Goal: Task Accomplishment & Management: Manage account settings

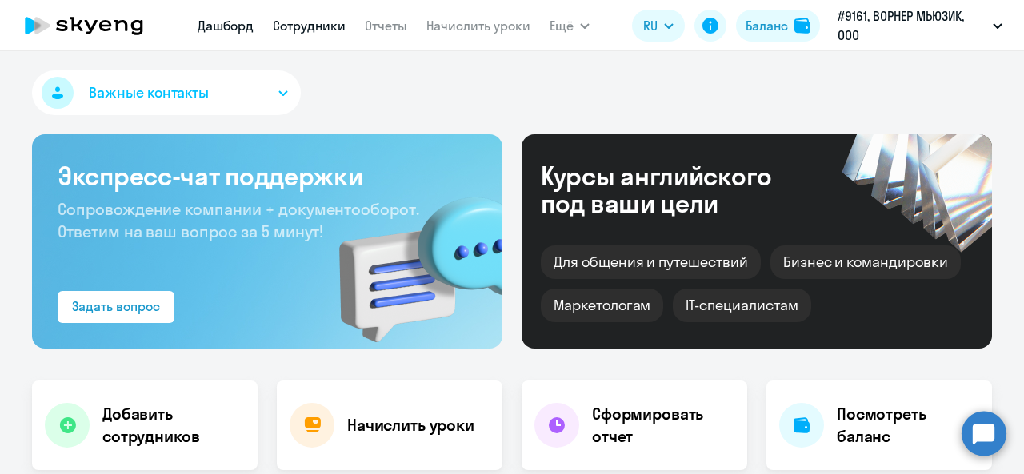
click at [280, 27] on link "Сотрудники" at bounding box center [309, 26] width 73 height 16
select select "30"
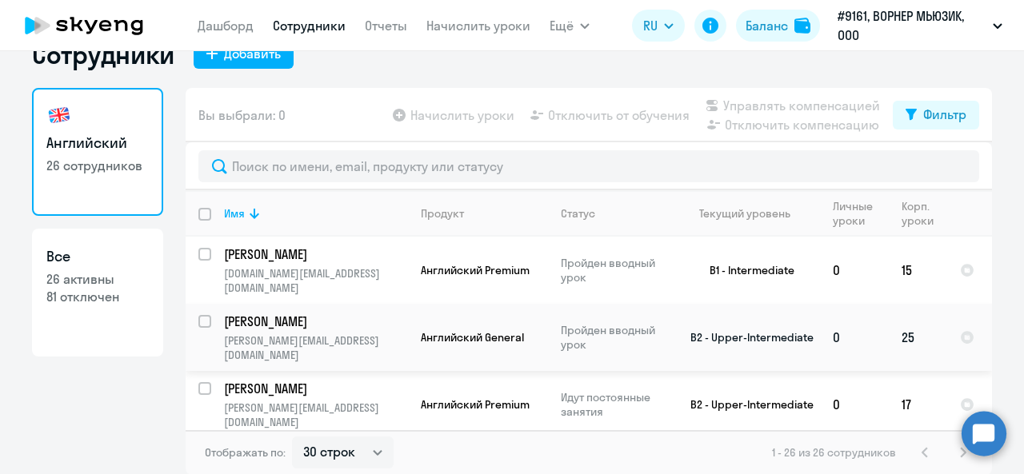
scroll to position [1203, 0]
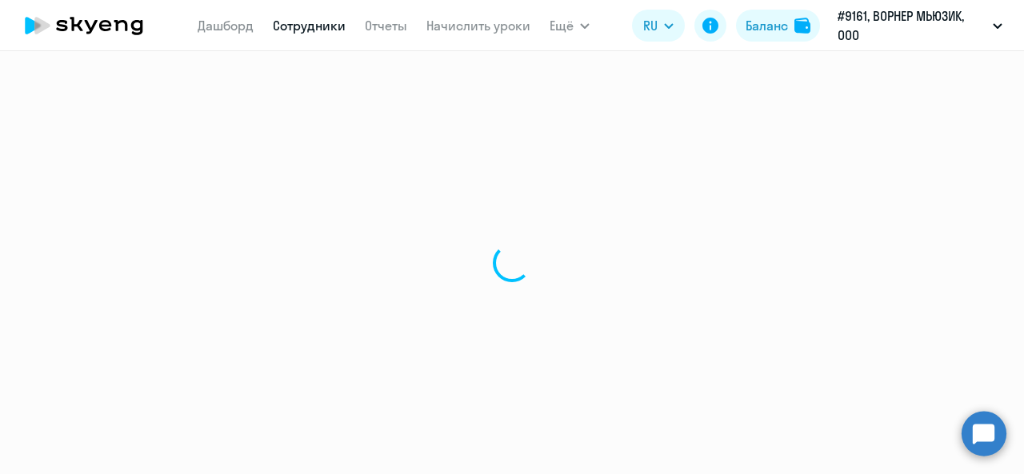
select select "english"
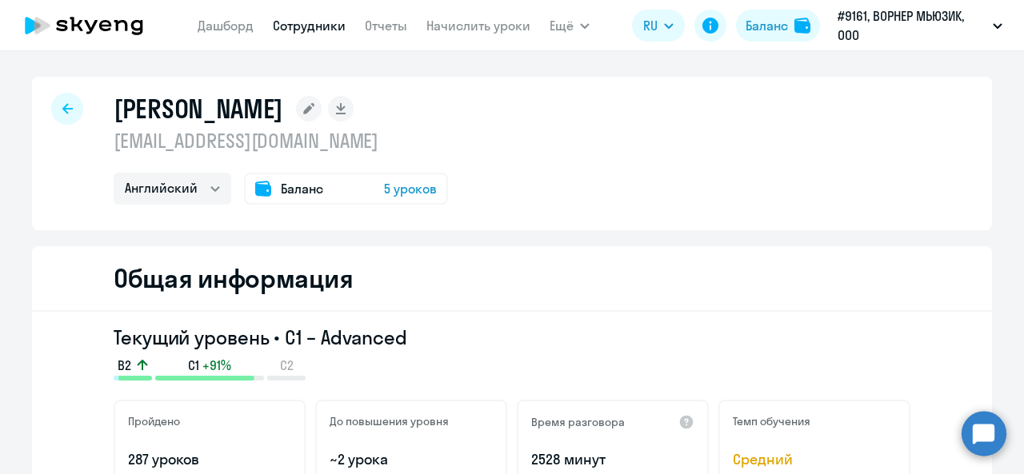
select select "30"
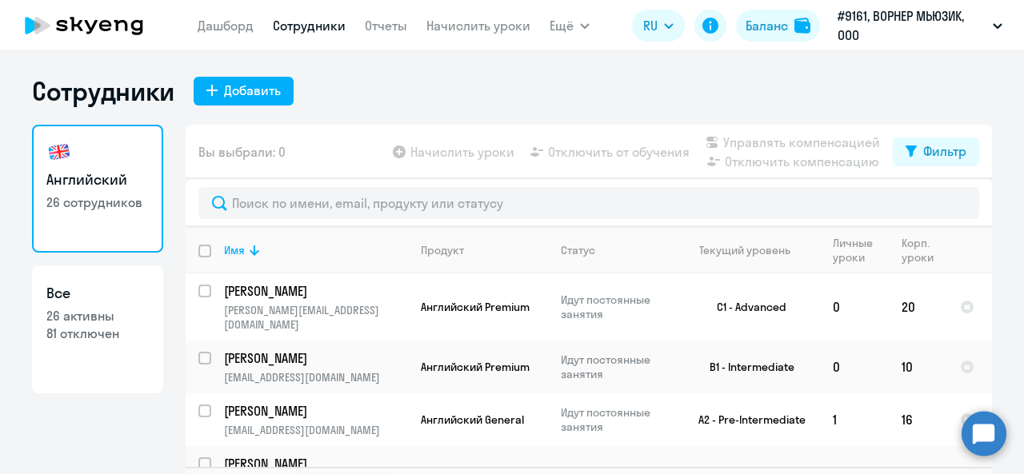
click at [98, 322] on p "26 активны" at bounding box center [97, 316] width 102 height 18
select select "30"
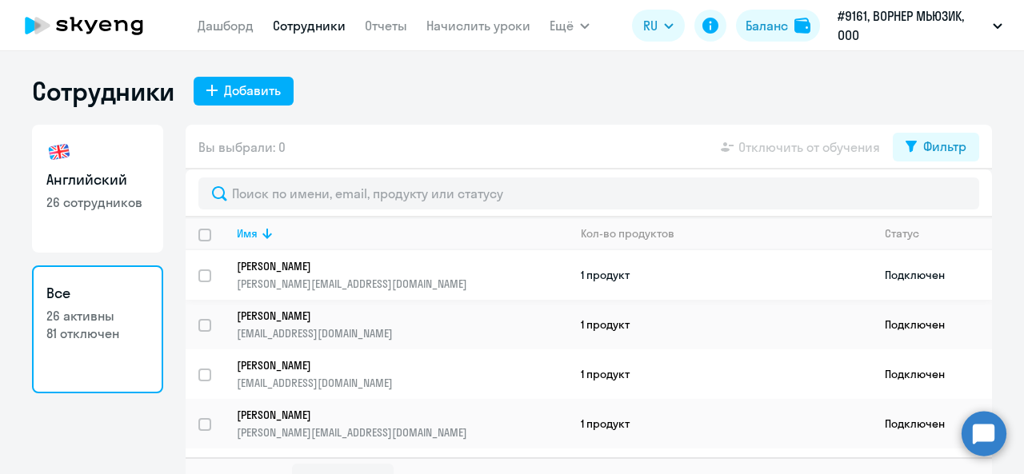
scroll to position [80, 0]
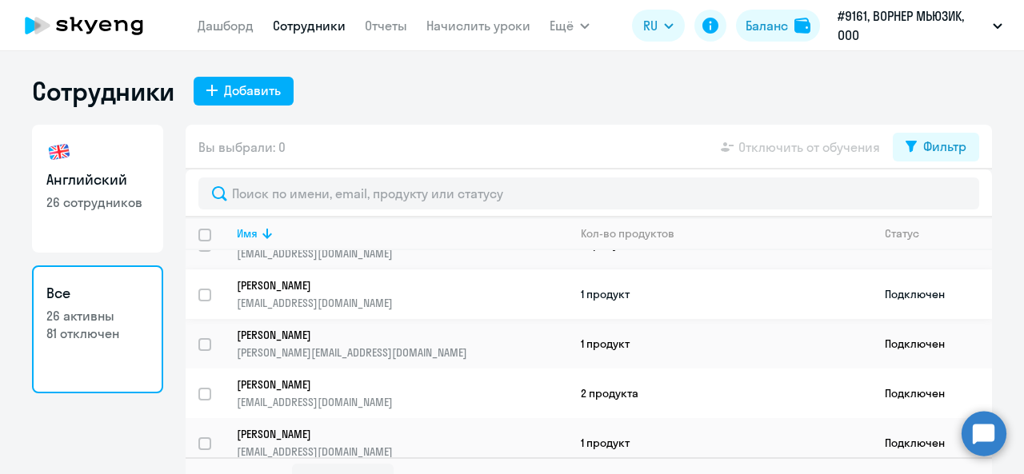
click at [203, 290] on input "select row 13074938" at bounding box center [214, 305] width 32 height 32
checkbox input "true"
click at [799, 145] on span "Отключить от обучения" at bounding box center [809, 147] width 142 height 19
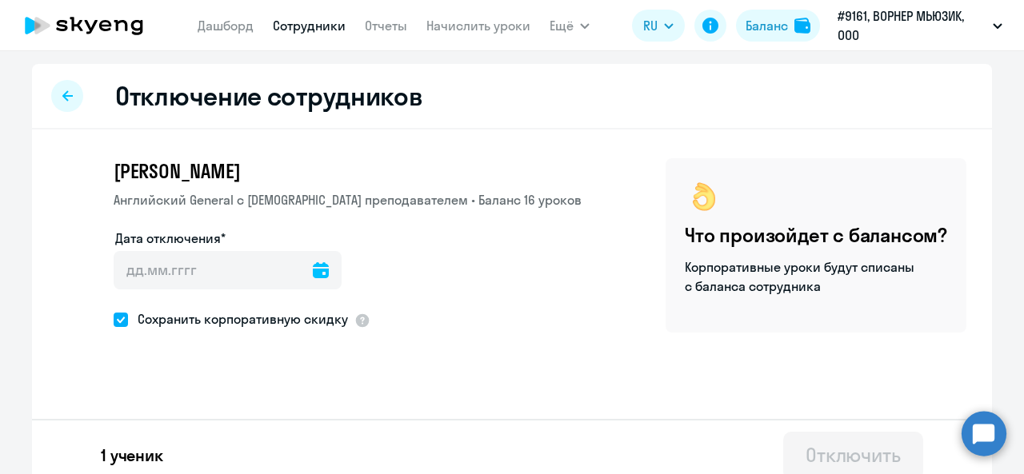
click at [313, 286] on div at bounding box center [321, 270] width 16 height 38
click at [313, 270] on icon at bounding box center [321, 270] width 16 height 16
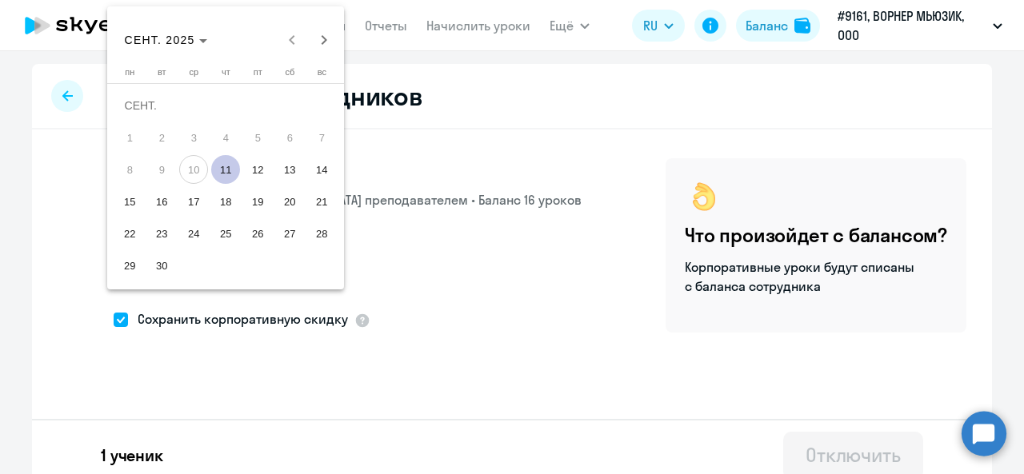
click at [226, 170] on span "11" at bounding box center [225, 169] width 29 height 29
type input "[DATE]"
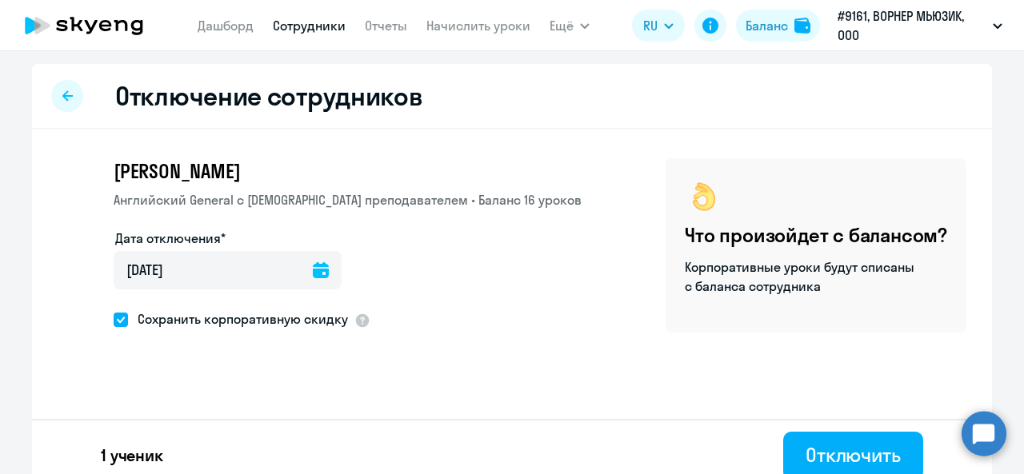
scroll to position [16, 0]
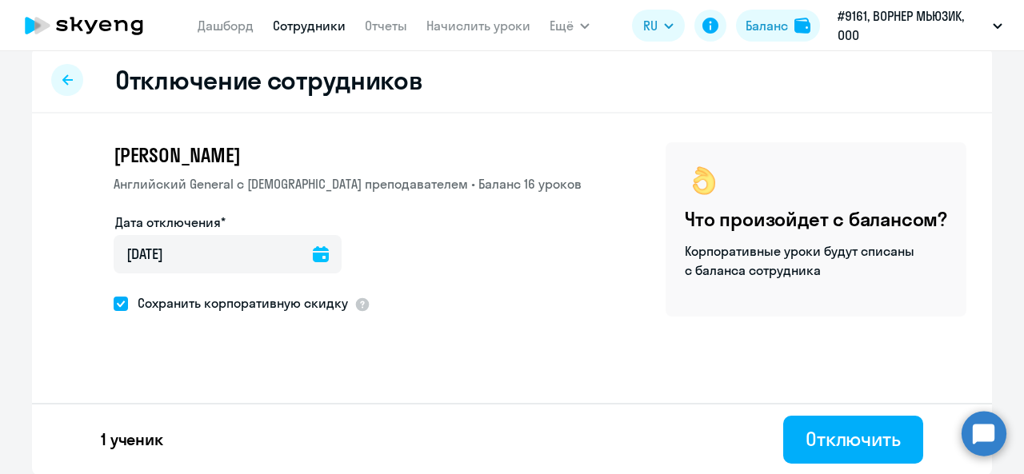
click at [313, 263] on div at bounding box center [321, 254] width 16 height 38
click at [313, 257] on icon at bounding box center [321, 254] width 16 height 16
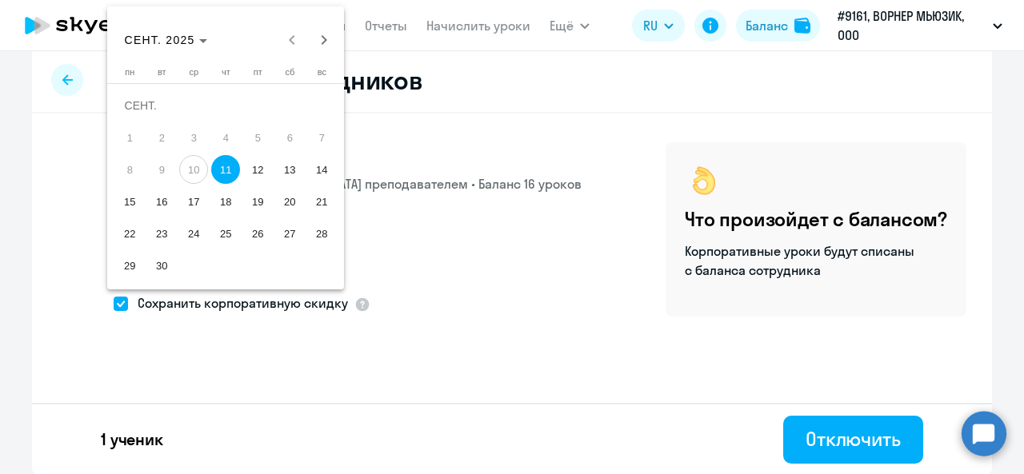
click at [258, 183] on span "12" at bounding box center [257, 169] width 29 height 29
type input "[DATE]"
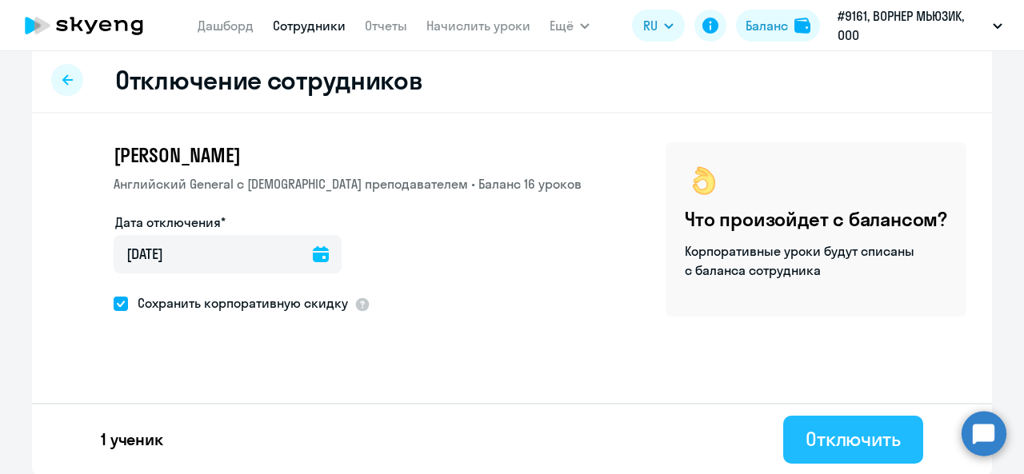
click at [819, 431] on div "Отключить" at bounding box center [853, 439] width 95 height 26
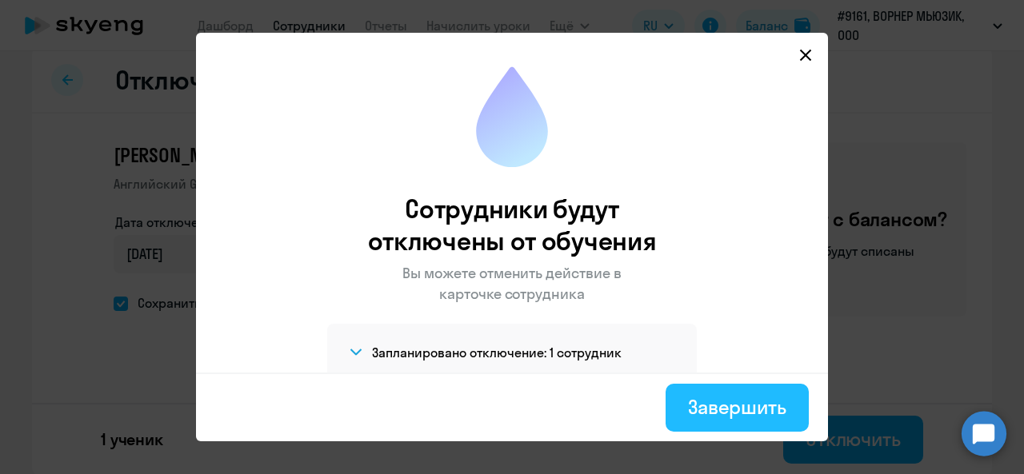
click at [731, 399] on div "Завершить" at bounding box center [737, 407] width 98 height 26
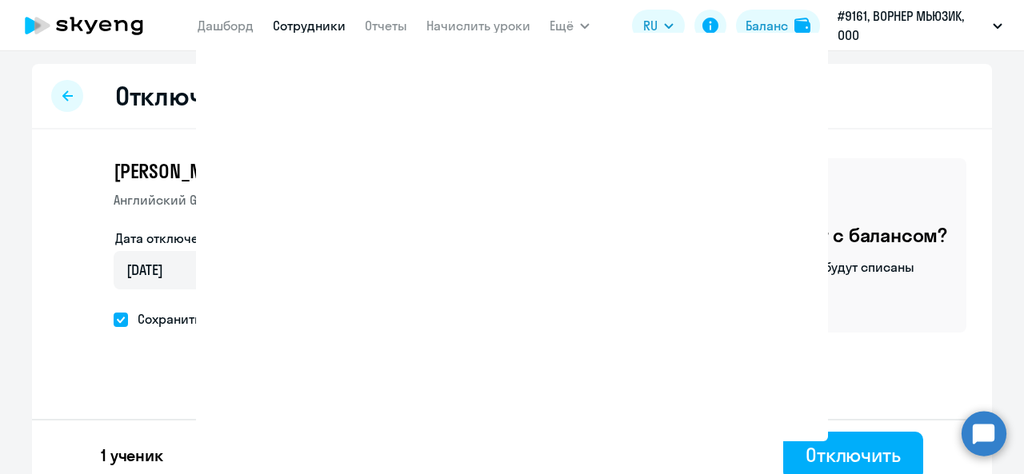
select select "30"
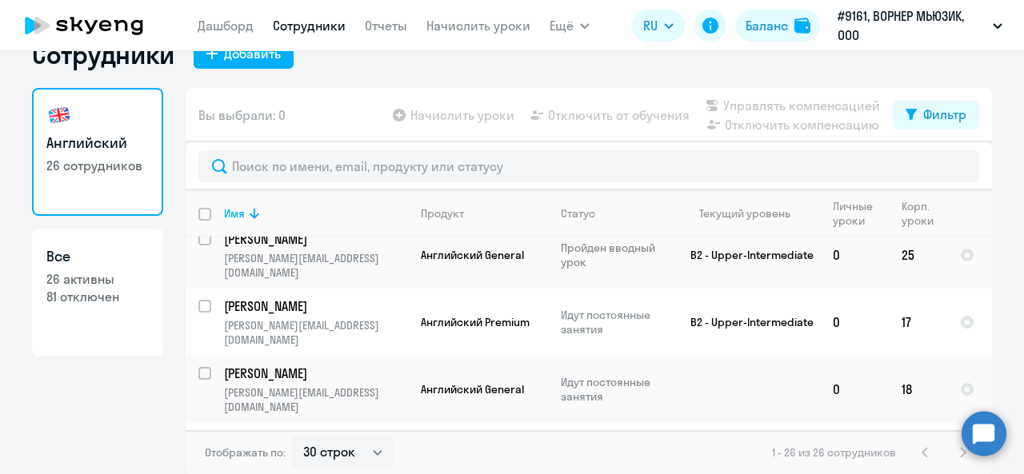
scroll to position [1203, 0]
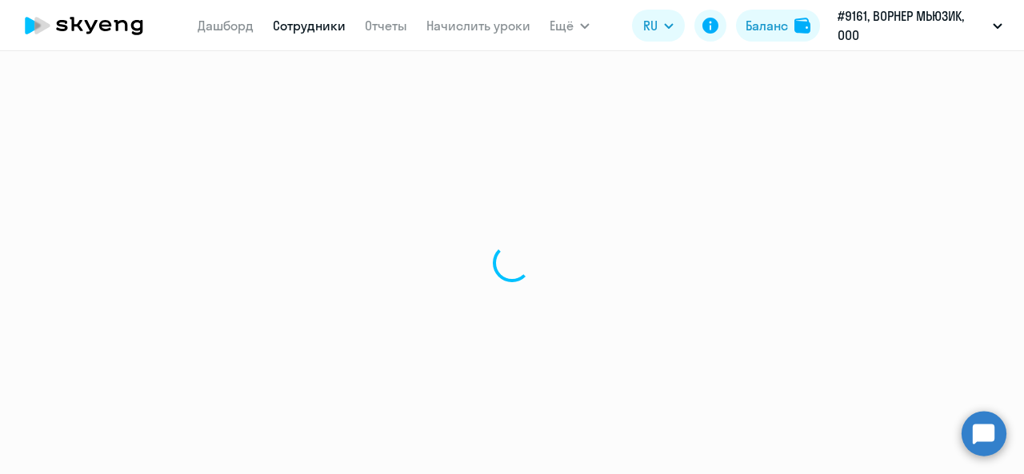
select select "english"
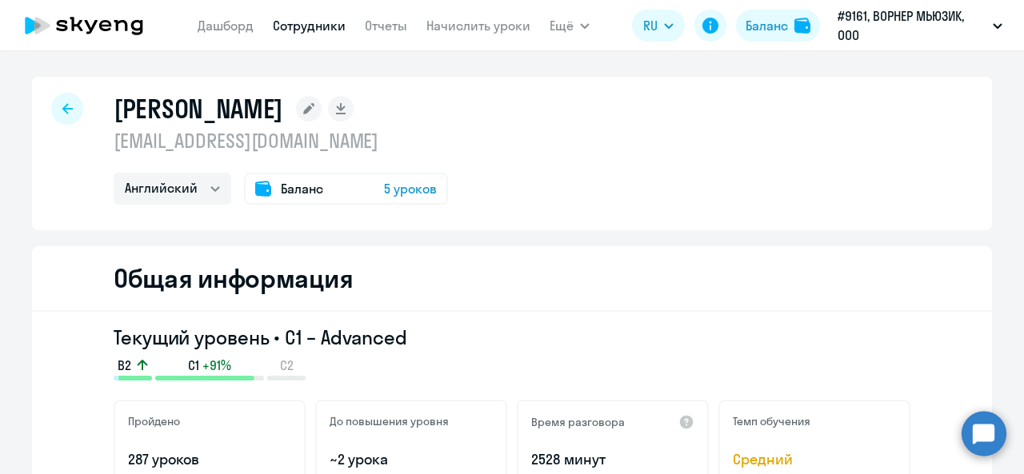
click at [63, 109] on icon at bounding box center [67, 108] width 10 height 10
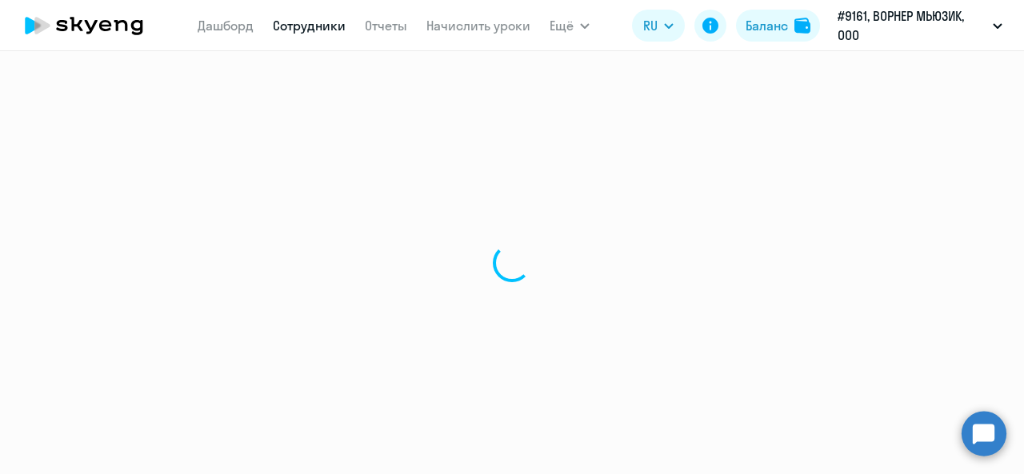
select select "30"
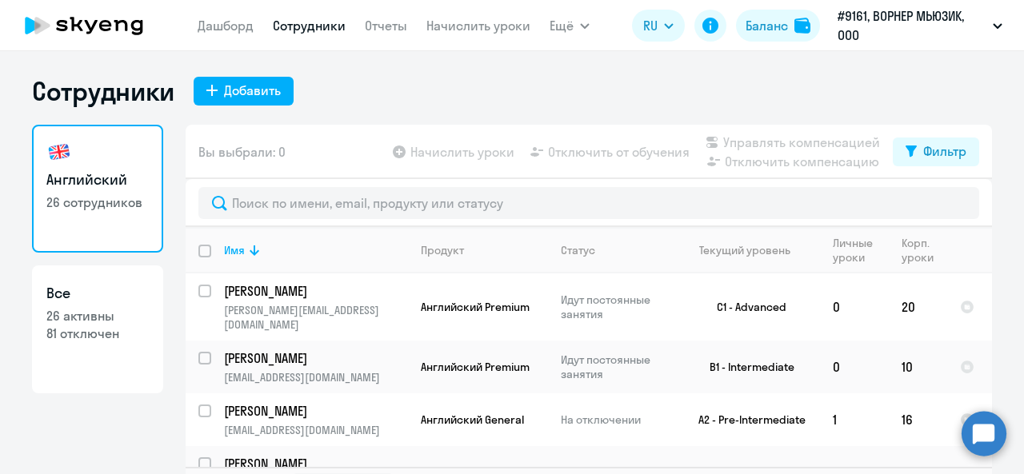
click at [557, 154] on app-table-action-button "Отключить от обучения" at bounding box center [608, 151] width 162 height 19
click at [544, 148] on app-table-action-button "Отключить от обучения" at bounding box center [608, 151] width 162 height 19
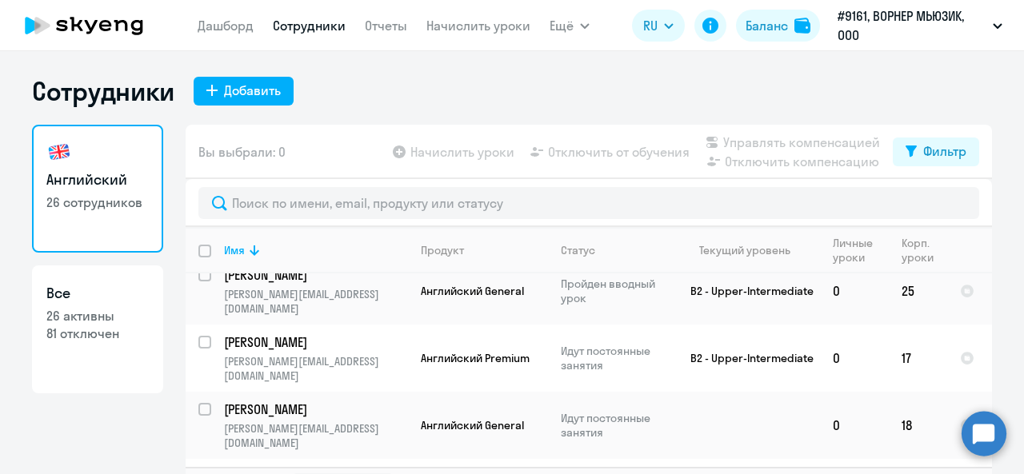
scroll to position [37, 0]
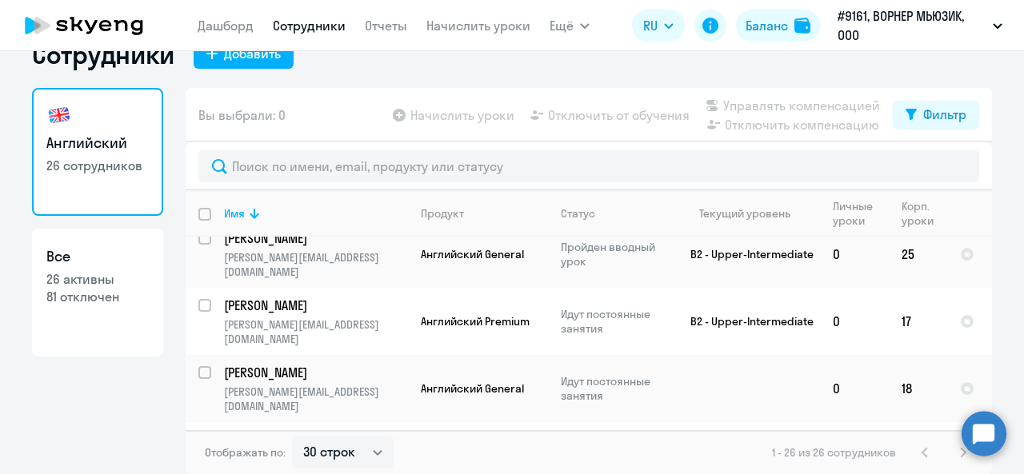
checkbox input "true"
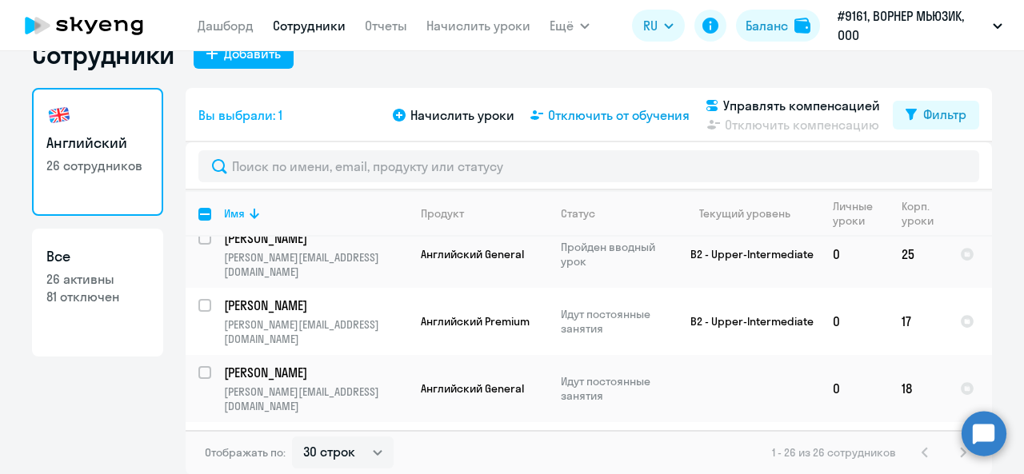
click at [578, 107] on span "Отключить от обучения" at bounding box center [619, 115] width 142 height 19
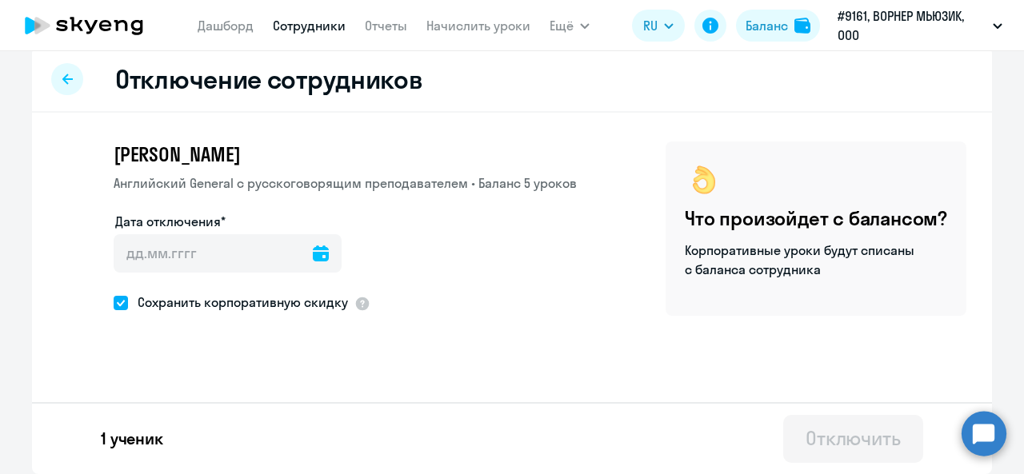
scroll to position [16, 0]
click at [313, 258] on icon at bounding box center [321, 254] width 16 height 16
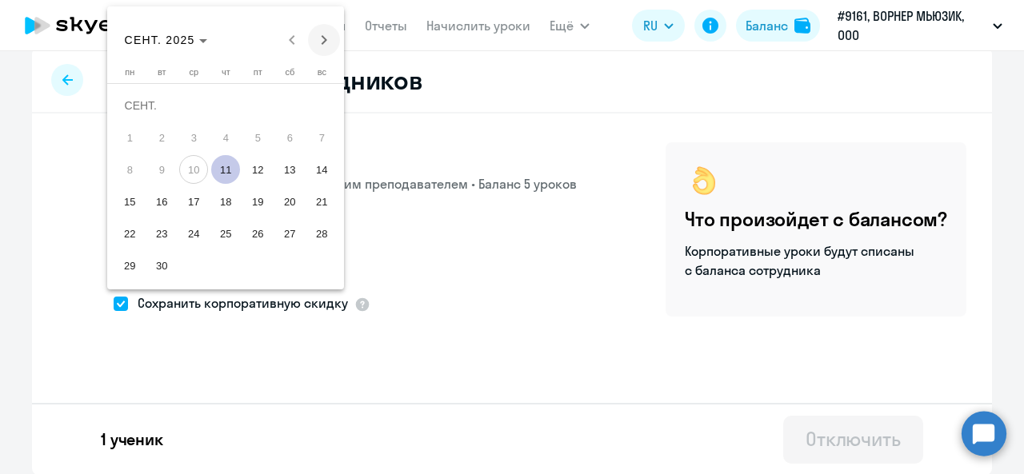
click at [331, 44] on span "Next month" at bounding box center [324, 40] width 32 height 32
click at [191, 135] on span "1" at bounding box center [193, 137] width 29 height 29
type input "[DATE]"
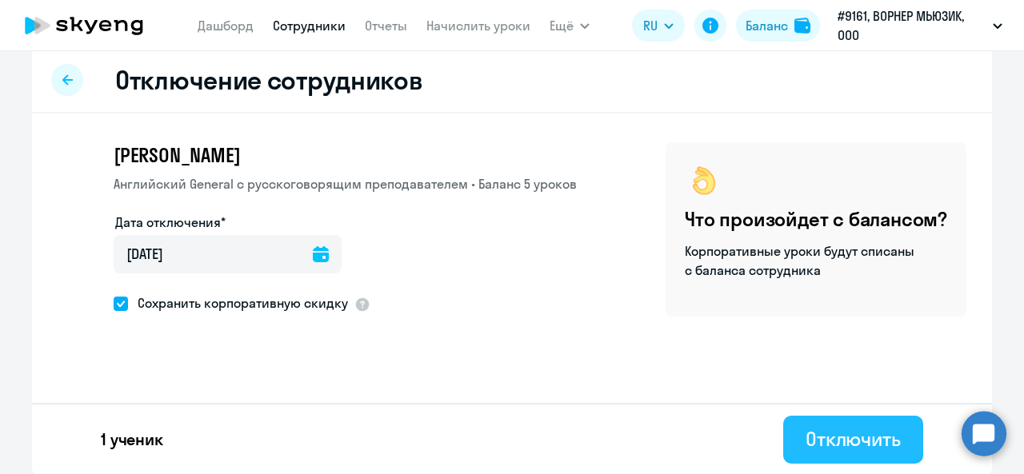
click at [838, 441] on div "Отключить" at bounding box center [853, 439] width 95 height 26
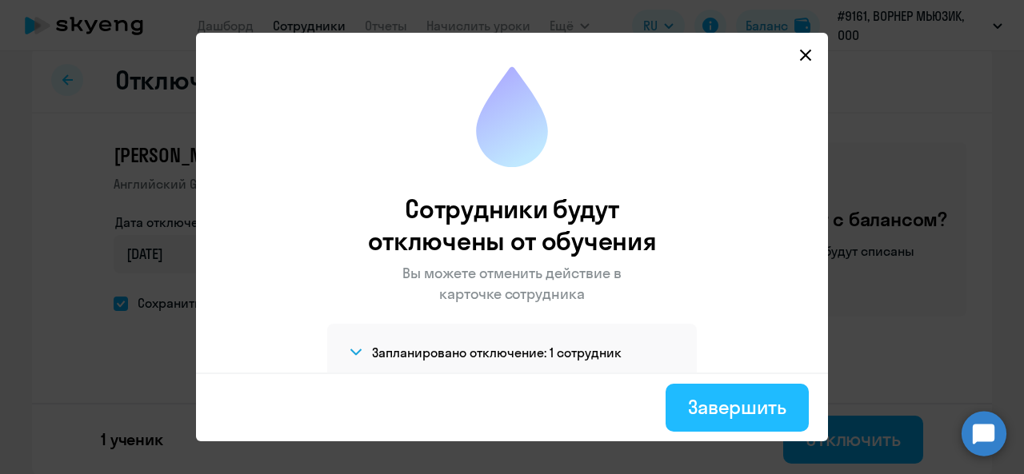
click at [722, 412] on div "Завершить" at bounding box center [737, 407] width 98 height 26
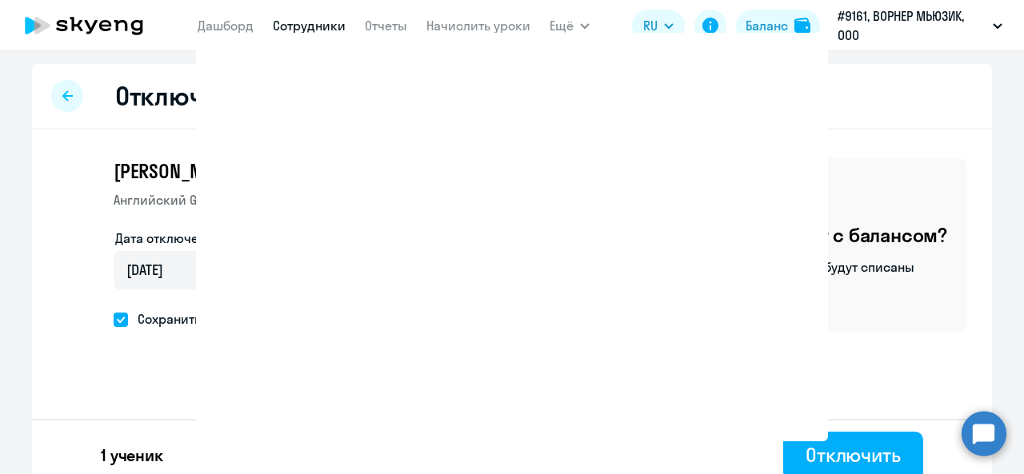
select select "30"
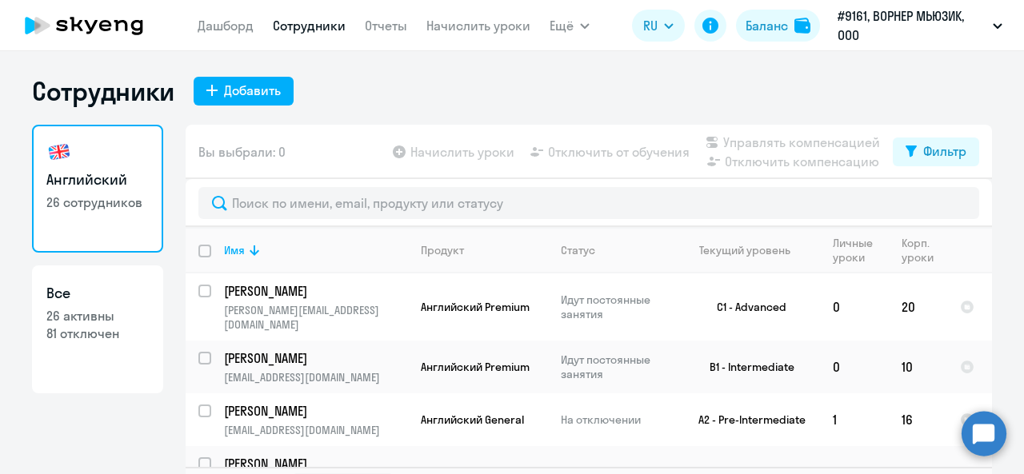
click at [109, 335] on p "81 отключен" at bounding box center [97, 334] width 102 height 18
select select "30"
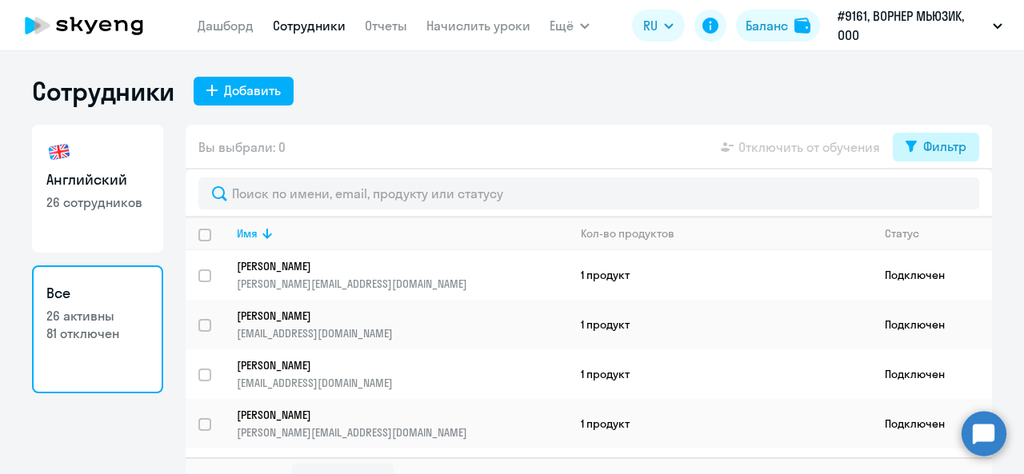
click at [936, 147] on div "Фильтр" at bounding box center [944, 146] width 43 height 19
click at [958, 202] on span at bounding box center [946, 199] width 27 height 16
click at [933, 199] on input "checkbox" at bounding box center [932, 198] width 1 height 1
checkbox input "true"
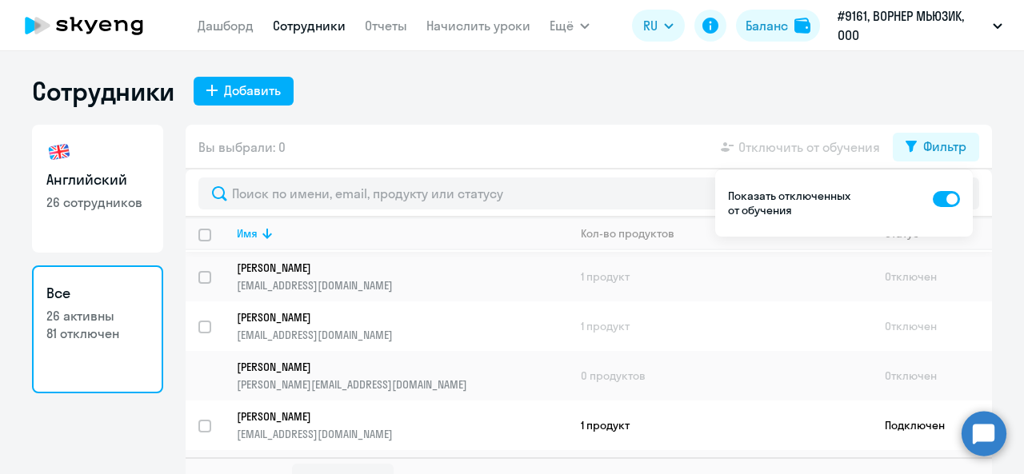
scroll to position [240, 0]
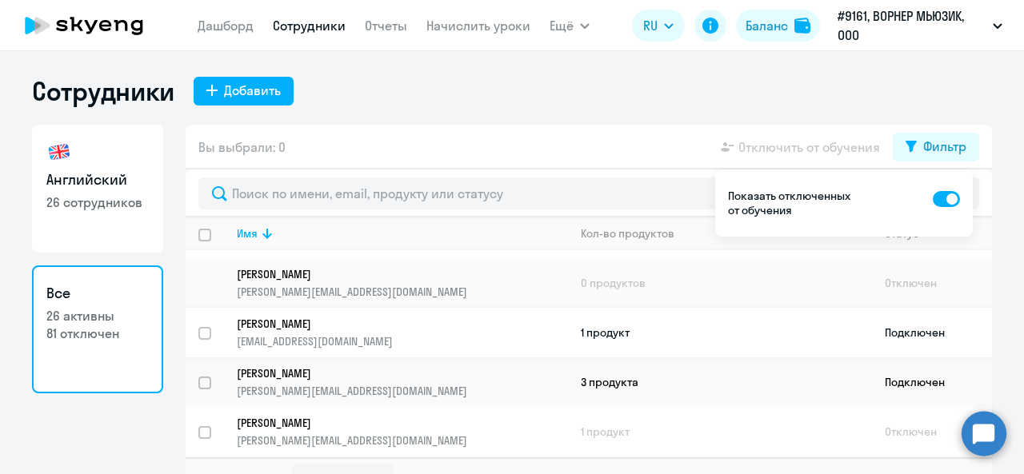
click at [611, 325] on td "1 продукт" at bounding box center [720, 333] width 304 height 50
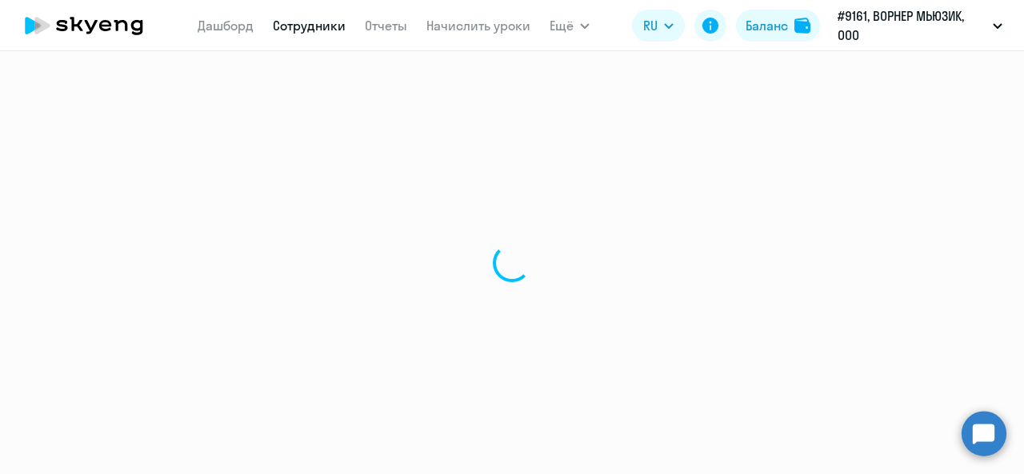
select select "english"
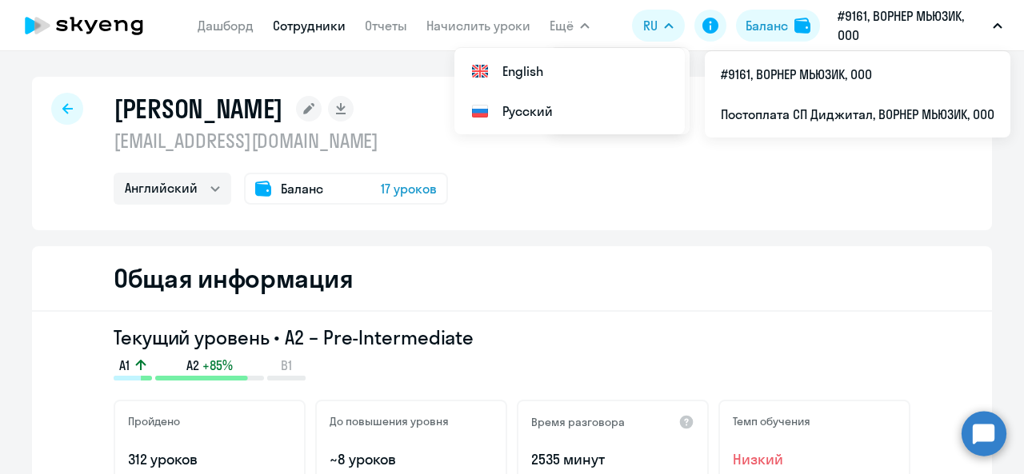
click at [886, 20] on p "#9161, ВОРНЕР МЬЮЗИК, ООО" at bounding box center [912, 25] width 149 height 38
